Goal: Find specific page/section: Find specific page/section

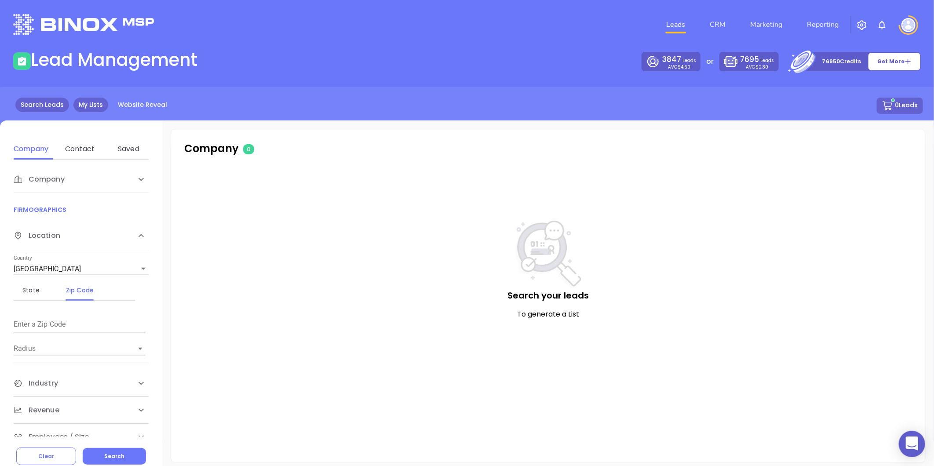
click at [89, 98] on link "My Lists" at bounding box center [90, 105] width 35 height 15
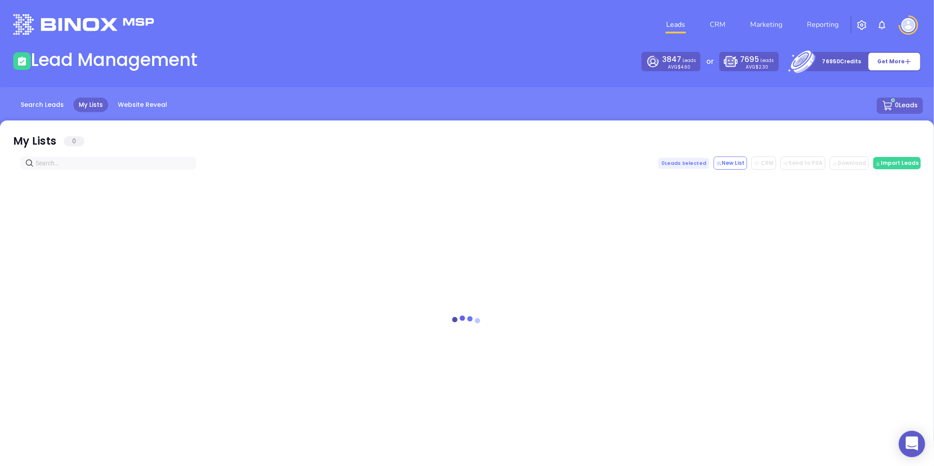
click at [73, 156] on div "My Lists 0 0 Leads Selected New List CRM Send to PSA Download Download2 Import …" at bounding box center [467, 296] width 934 height 352
click at [72, 164] on input "text" at bounding box center [110, 163] width 149 height 10
paste input "[DOMAIN_NAME]"
drag, startPoint x: 94, startPoint y: 164, endPoint x: -24, endPoint y: 173, distance: 118.3
click at [0, 173] on html "0 Leads CRM Marketing Reporting Financial Leads Leads Lead Management 3847 Lead…" at bounding box center [467, 233] width 934 height 466
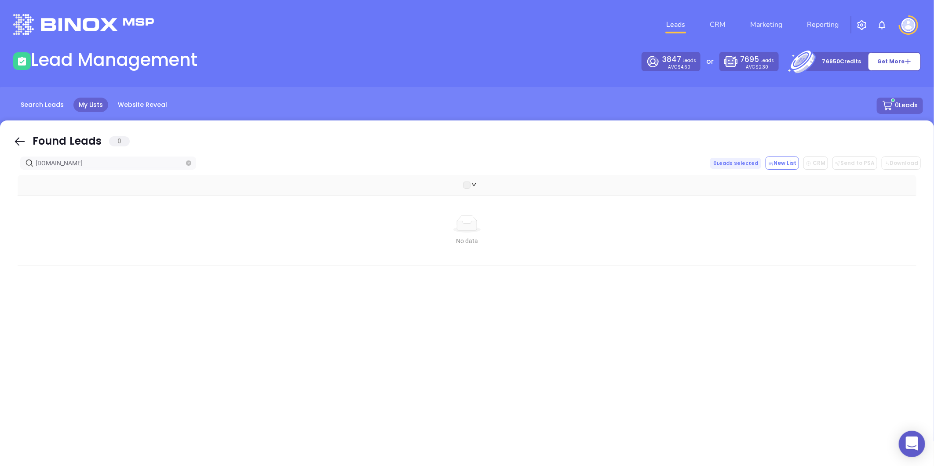
type input "[DOMAIN_NAME]"
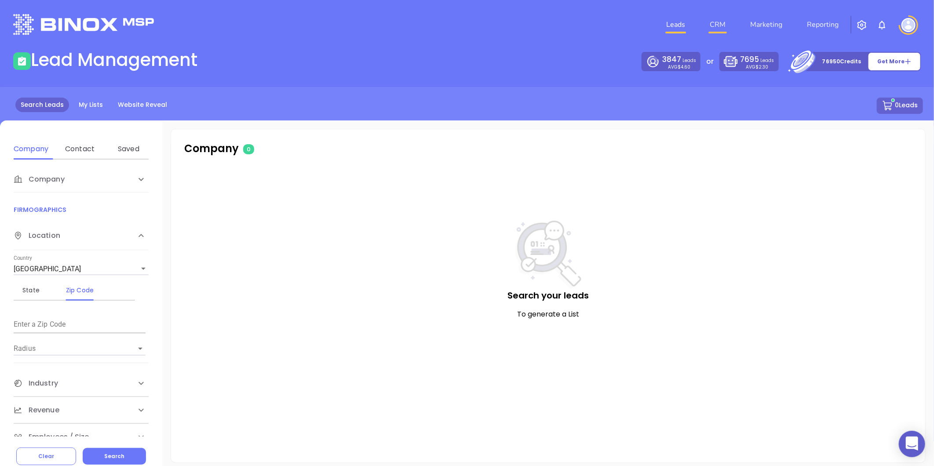
click at [712, 32] on link "CRM" at bounding box center [717, 25] width 23 height 18
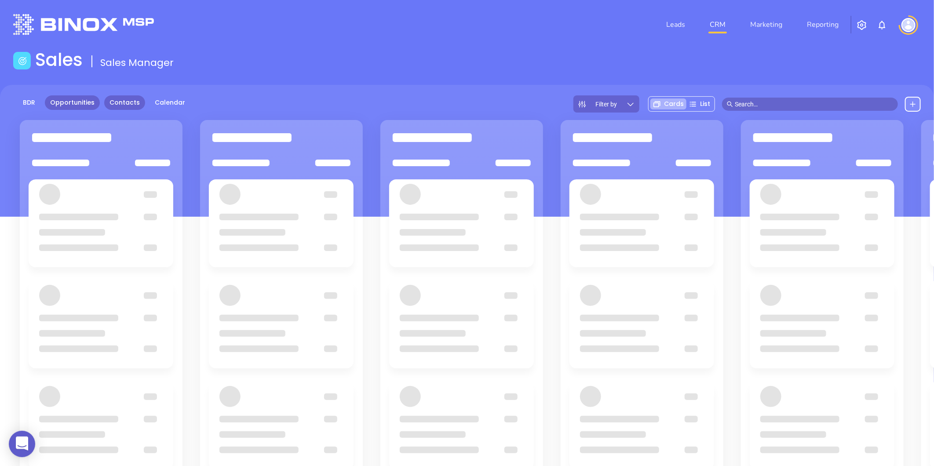
click at [113, 103] on link "Contacts" at bounding box center [124, 102] width 41 height 15
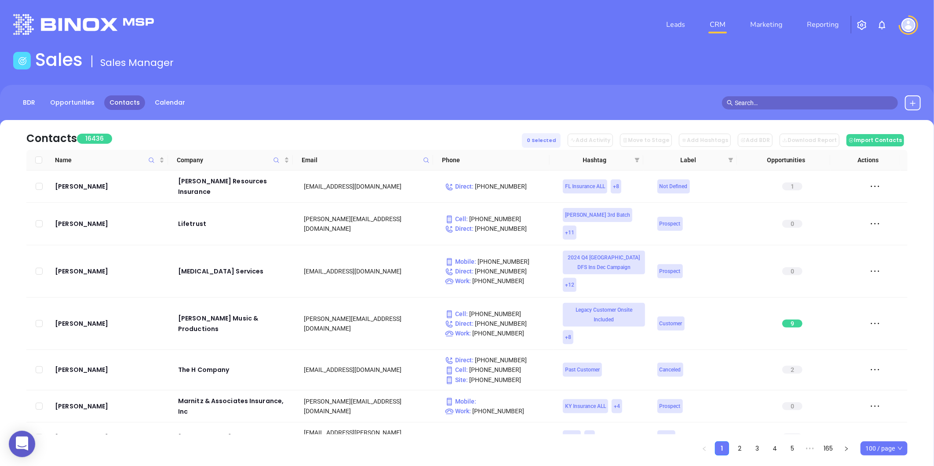
click at [423, 160] on icon at bounding box center [426, 160] width 7 height 7
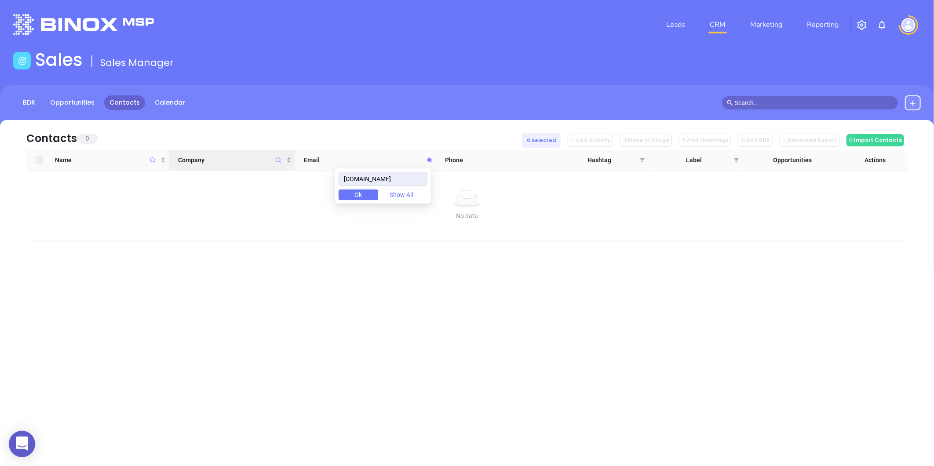
drag, startPoint x: 416, startPoint y: 179, endPoint x: 185, endPoint y: 170, distance: 232.0
click at [185, 170] on body "0 Leads CRM Marketing Reporting Financial Leads Leads Sales Sales Manager BDR O…" at bounding box center [467, 233] width 934 height 466
type input "[DOMAIN_NAME]"
